Goal: Task Accomplishment & Management: Manage account settings

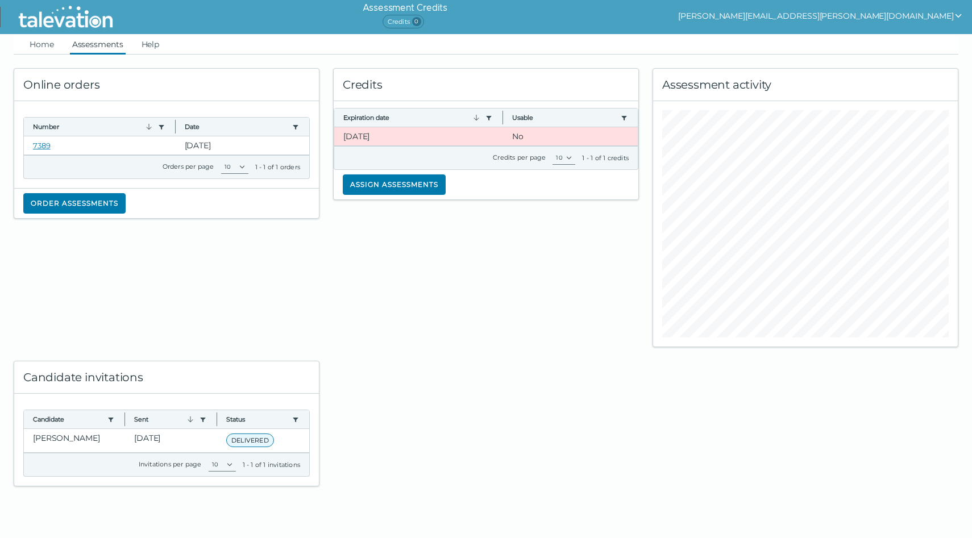
click at [96, 43] on link "Assessments" at bounding box center [98, 44] width 56 height 20
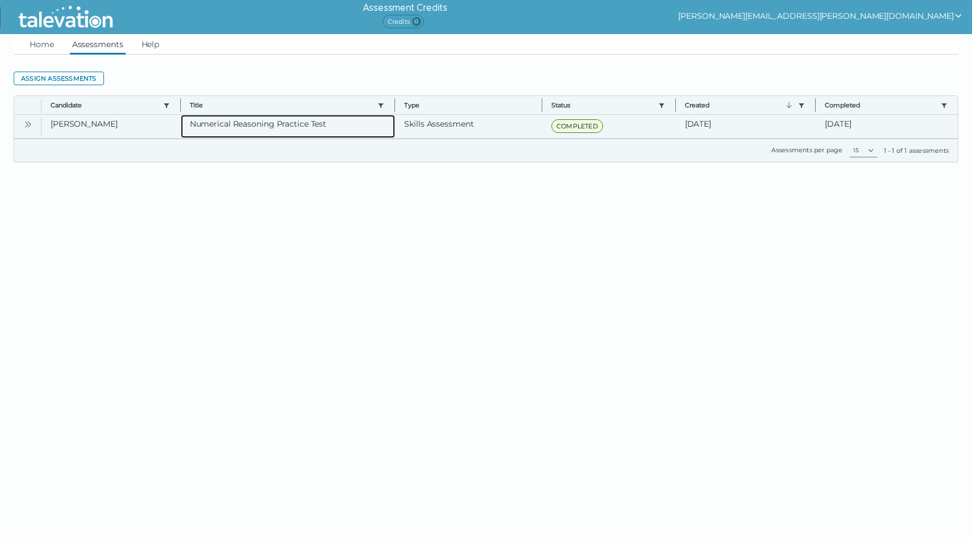
click at [203, 127] on clr-dg-cell "Numerical Reasoning Practice Test" at bounding box center [288, 126] width 215 height 23
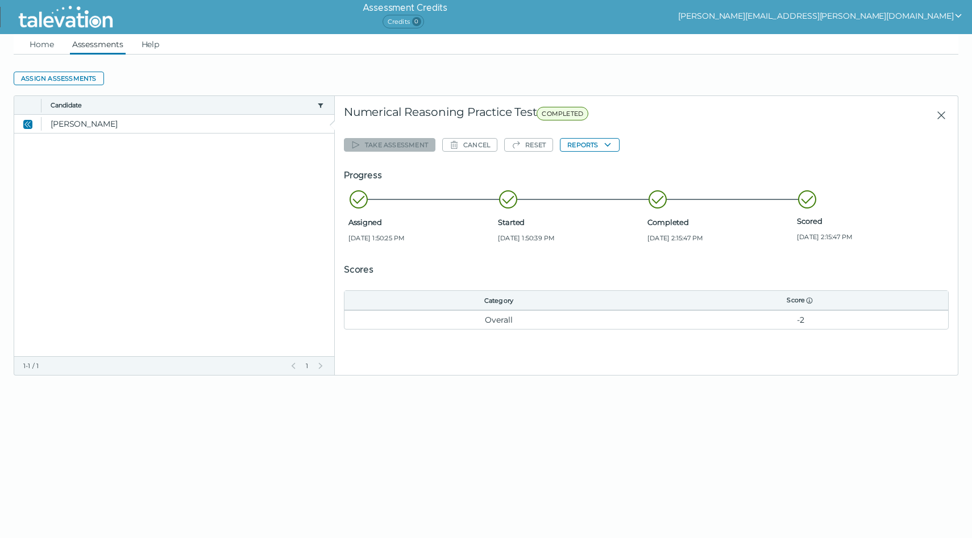
click at [800, 318] on td "-2" at bounding box center [800, 319] width 295 height 19
click at [588, 156] on div "Take assessment Cancel Reset Reports Progress Assigned [DATE] 1:50:25 PM Starte…" at bounding box center [646, 232] width 605 height 195
click at [584, 143] on button "Reports" at bounding box center [589, 145] width 59 height 14
click at [591, 163] on button "Numerical Reasoning Practice Test" at bounding box center [633, 167] width 145 height 14
click at [807, 198] on icon at bounding box center [807, 199] width 20 height 20
